Goal: Check status: Check status

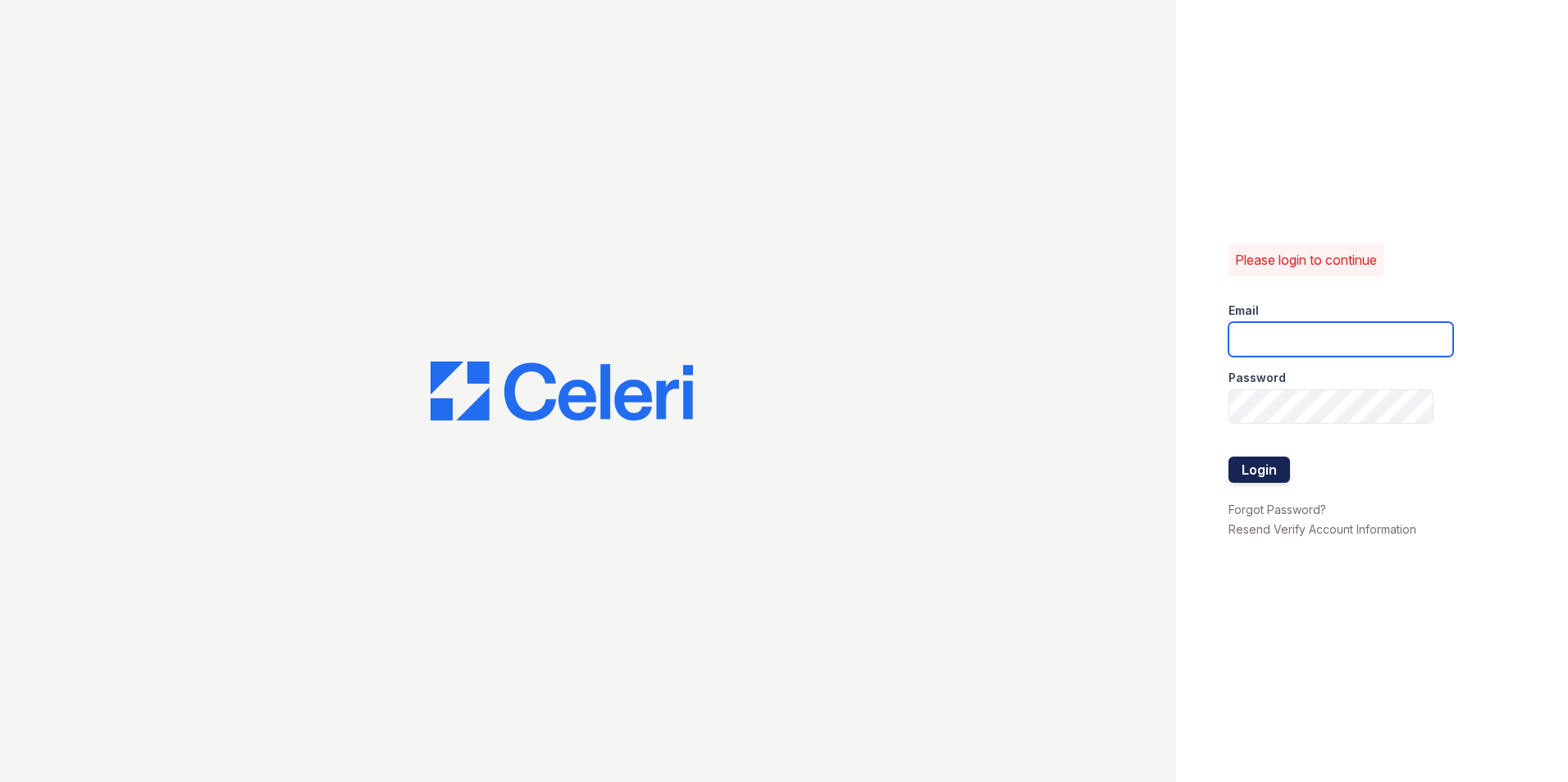
type input "[EMAIL_ADDRESS][DOMAIN_NAME]"
click at [1271, 461] on button "Login" at bounding box center [1258, 470] width 62 height 27
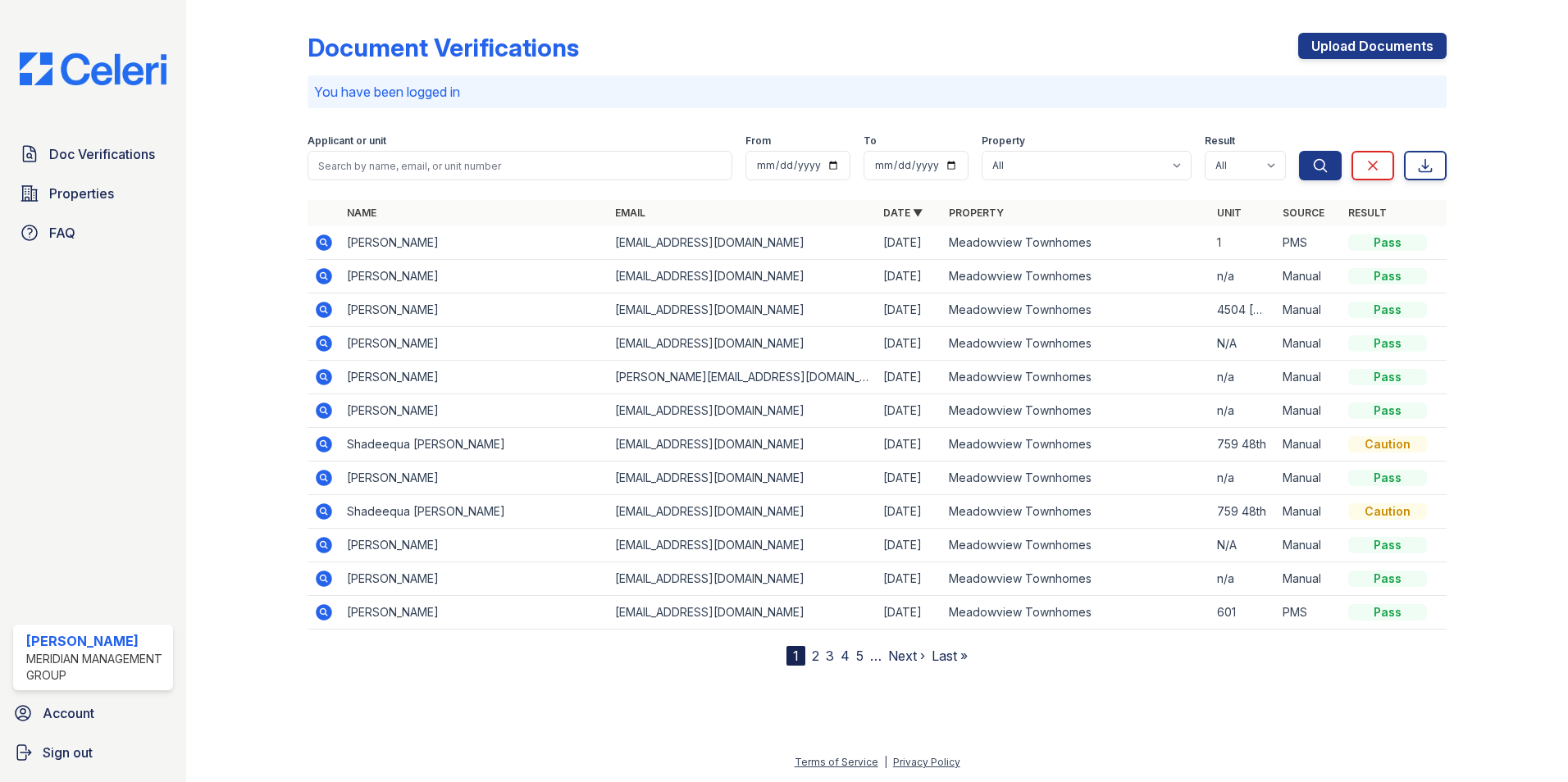
click at [1272, 459] on td "759 48th" at bounding box center [1242, 444] width 66 height 33
click at [329, 277] on icon at bounding box center [323, 275] width 16 height 16
